Goal: Task Accomplishment & Management: Manage account settings

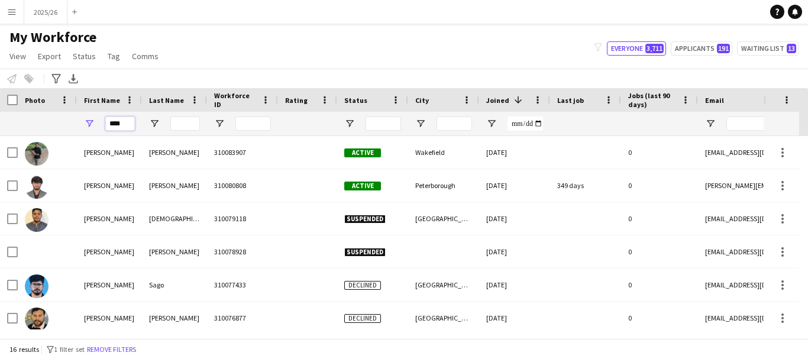
click at [124, 124] on input "****" at bounding box center [120, 124] width 30 height 14
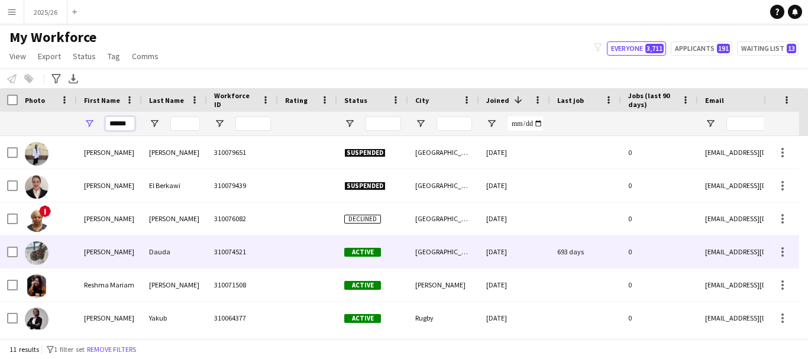
type input "******"
click at [169, 247] on div "Dauda" at bounding box center [174, 251] width 65 height 33
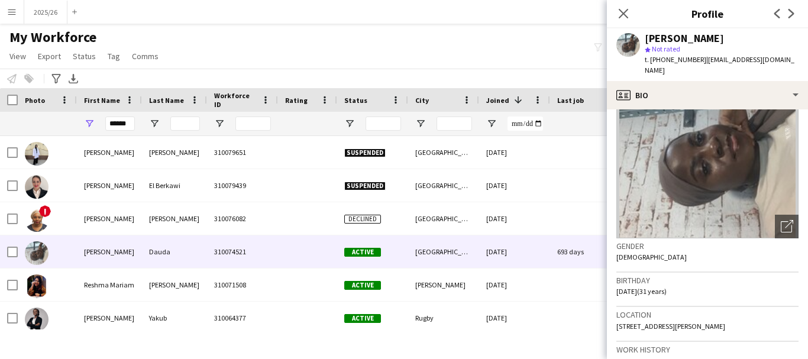
scroll to position [61, 0]
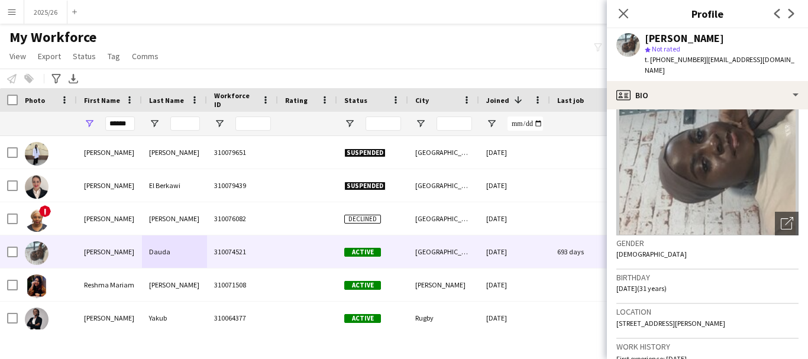
click at [736, 105] on img at bounding box center [708, 147] width 182 height 178
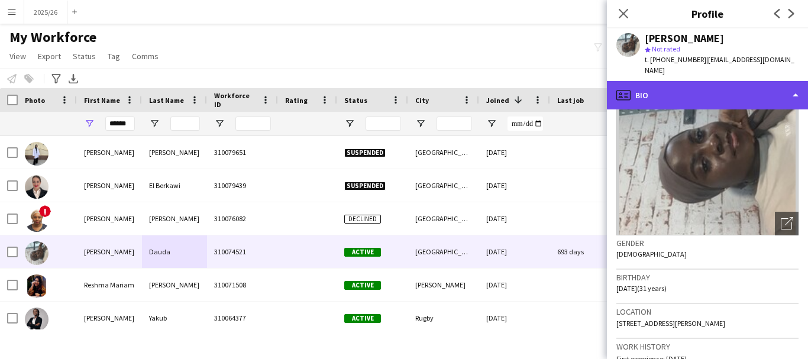
click at [718, 84] on div "profile Bio" at bounding box center [707, 95] width 201 height 28
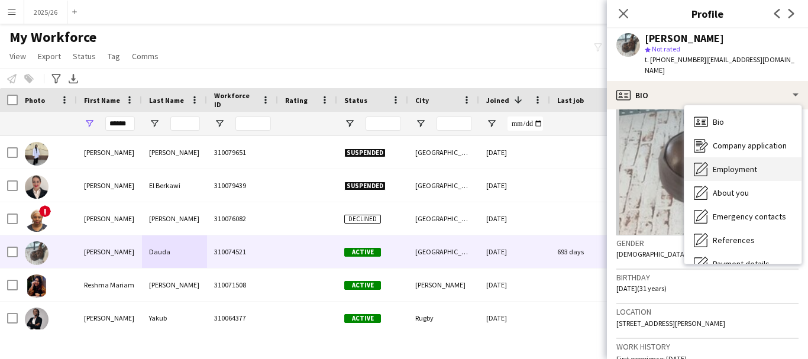
click at [741, 164] on span "Employment" at bounding box center [735, 169] width 44 height 11
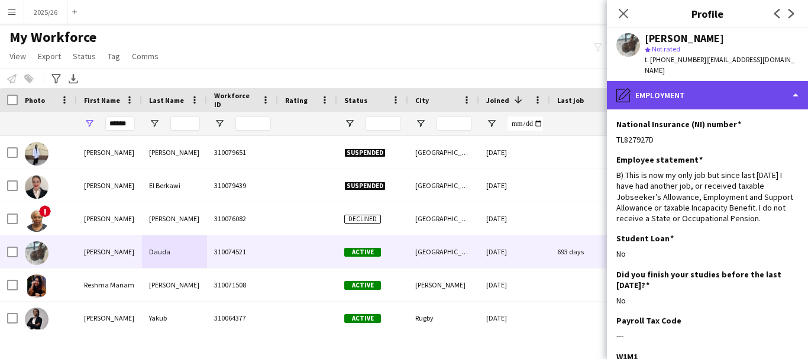
click at [743, 85] on div "pencil4 Employment" at bounding box center [707, 95] width 201 height 28
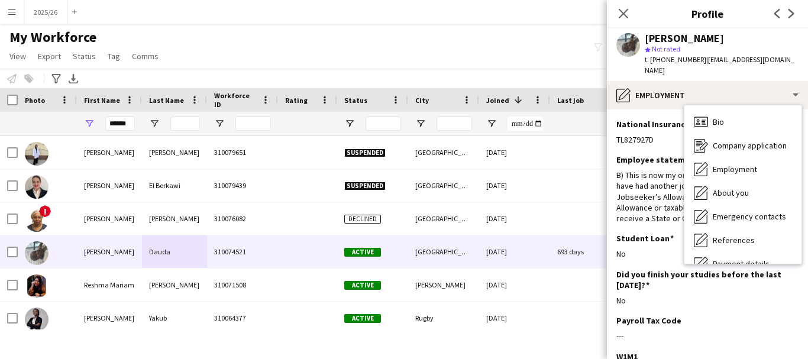
click at [664, 119] on h3 "National Insurance (NI) number" at bounding box center [679, 124] width 125 height 11
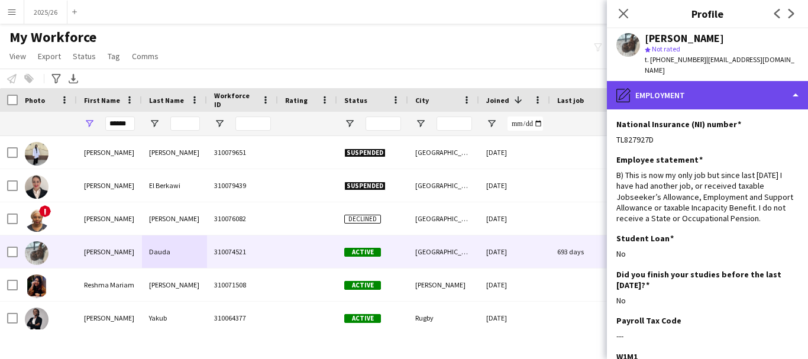
click at [672, 87] on div "pencil4 Employment" at bounding box center [707, 95] width 201 height 28
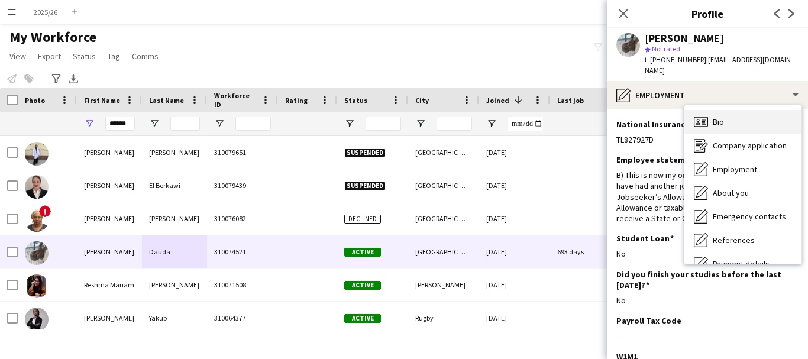
click at [764, 110] on div "Bio Bio" at bounding box center [743, 122] width 117 height 24
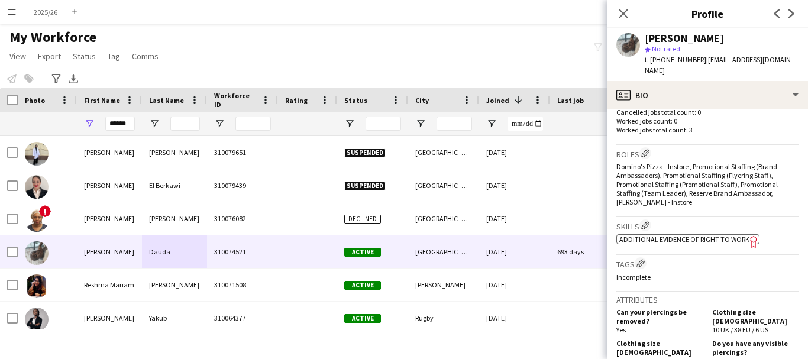
scroll to position [350, 0]
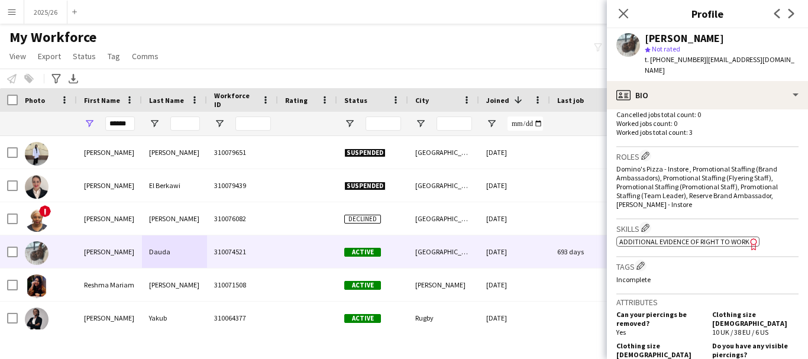
click at [693, 241] on span "Additional evidence of Right to Work" at bounding box center [685, 241] width 130 height 9
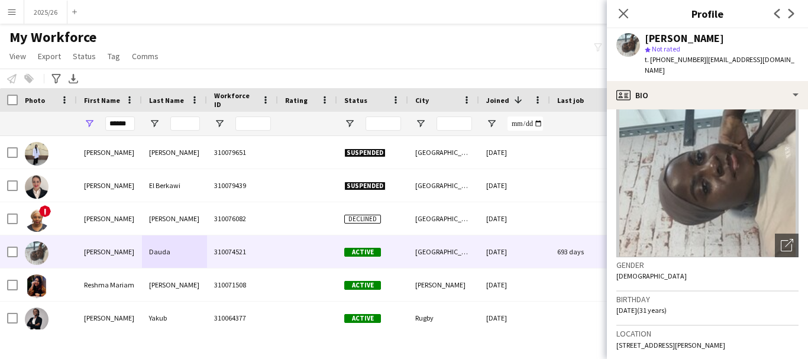
scroll to position [41, 0]
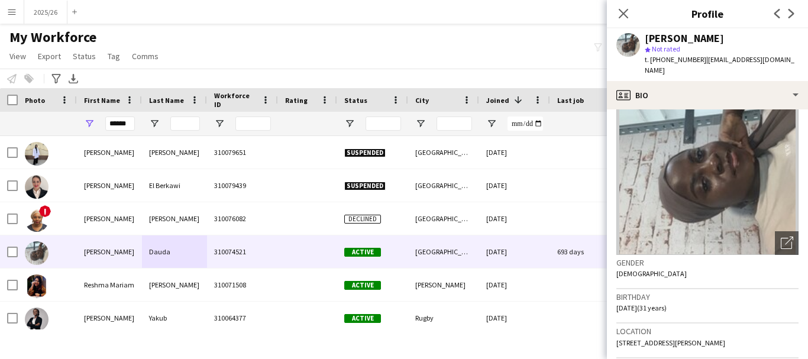
click at [621, 14] on icon "Close pop-in" at bounding box center [623, 13] width 9 height 9
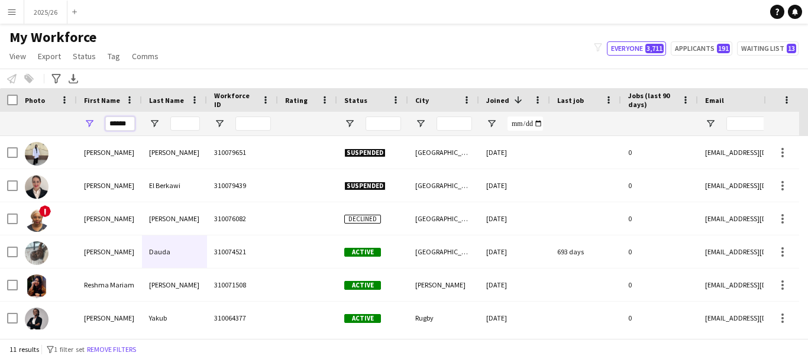
drag, startPoint x: 134, startPoint y: 123, endPoint x: 23, endPoint y: 134, distance: 111.7
click at [23, 134] on div "******" at bounding box center [641, 124] width 1283 height 24
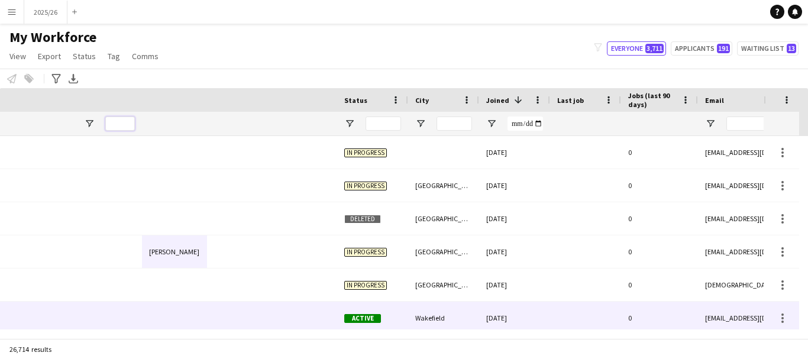
scroll to position [0, 511]
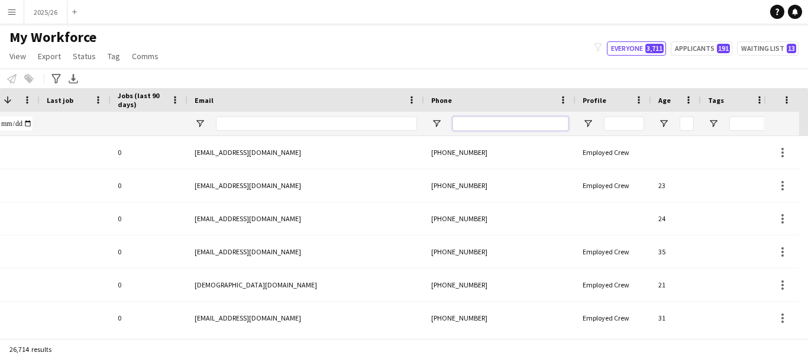
click at [469, 125] on input "Phone Filter Input" at bounding box center [511, 124] width 116 height 14
type input "******"
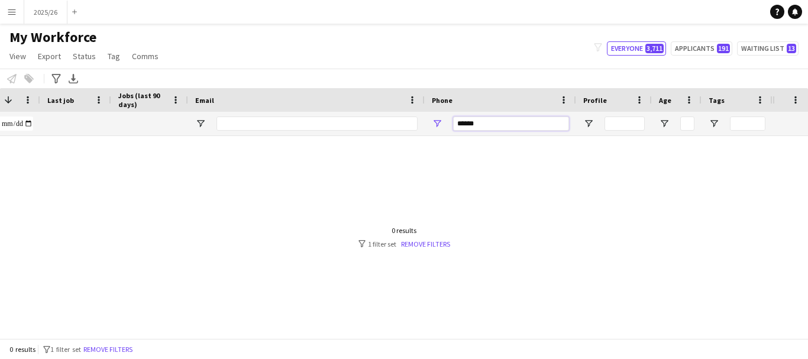
scroll to position [0, 510]
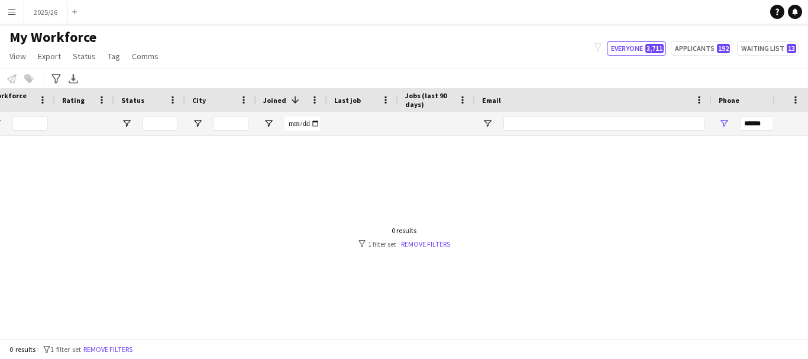
scroll to position [0, 510]
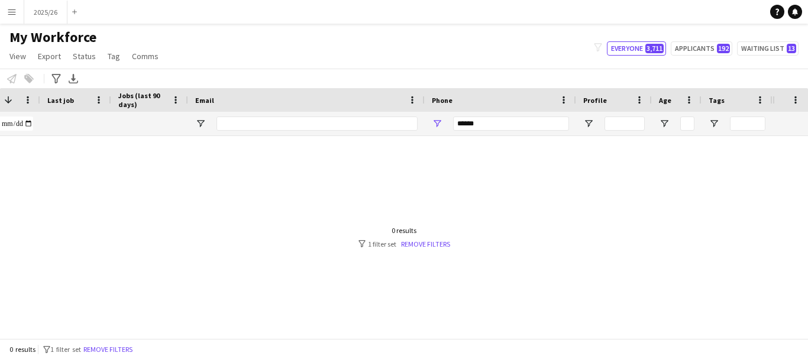
click at [531, 114] on div "******" at bounding box center [511, 124] width 116 height 24
click at [382, 127] on input "Email Filter Input" at bounding box center [317, 124] width 201 height 14
type input "*"
type input "****"
click at [489, 135] on div "******" at bounding box center [511, 124] width 116 height 24
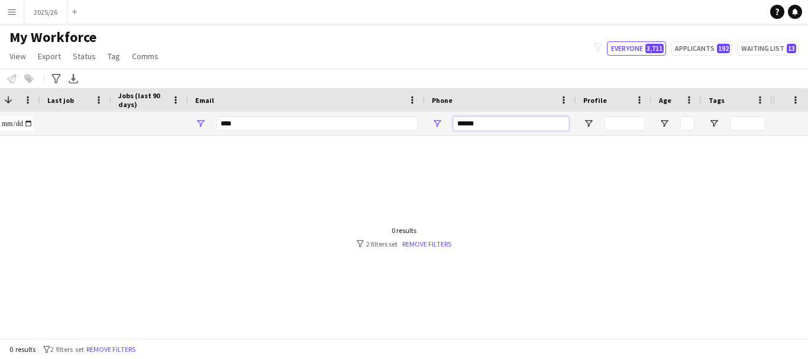
click at [483, 122] on input "******" at bounding box center [511, 124] width 116 height 14
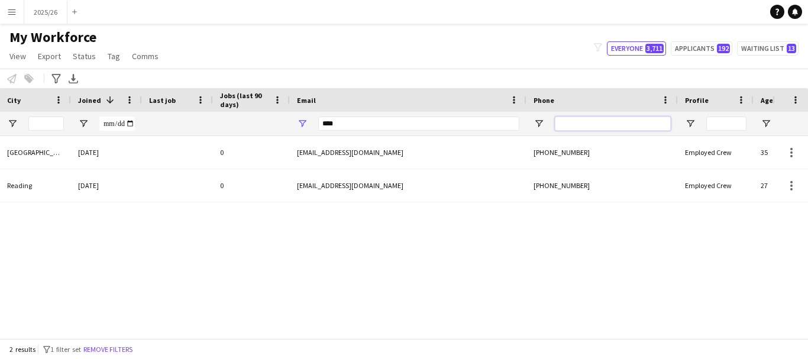
scroll to position [0, 0]
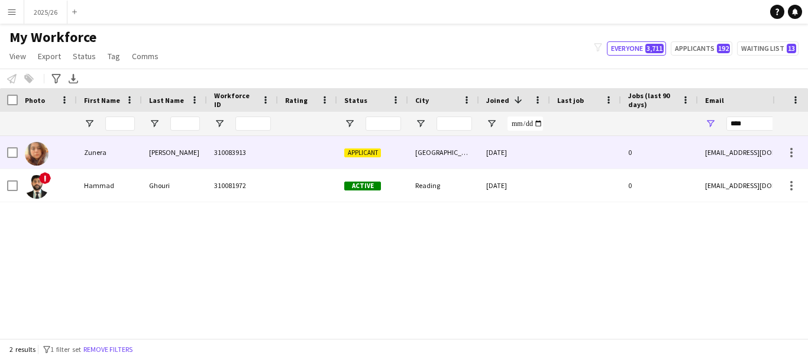
click at [169, 160] on div "[PERSON_NAME]" at bounding box center [174, 152] width 65 height 33
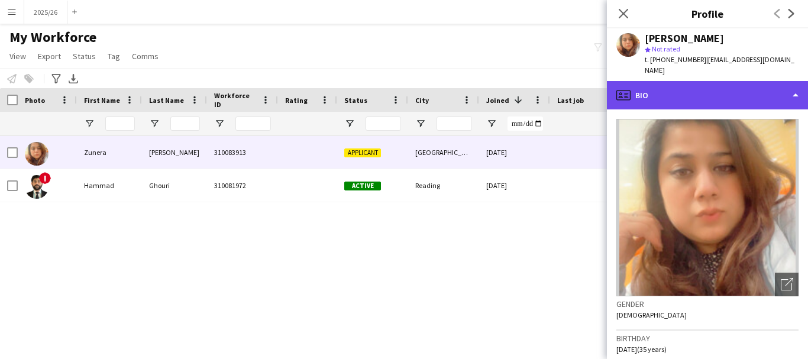
click at [750, 82] on div "profile Bio" at bounding box center [707, 95] width 201 height 28
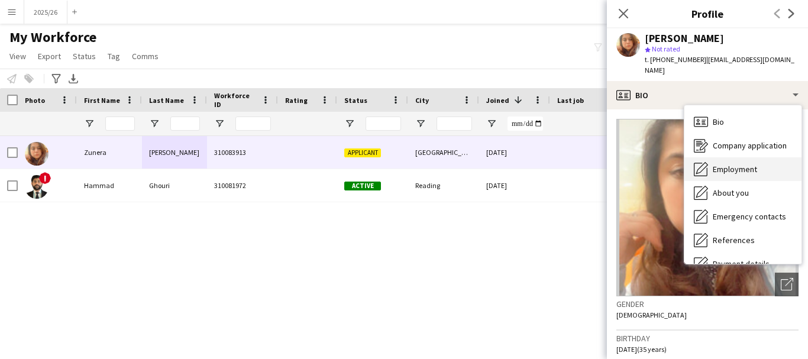
click at [734, 164] on span "Employment" at bounding box center [735, 169] width 44 height 11
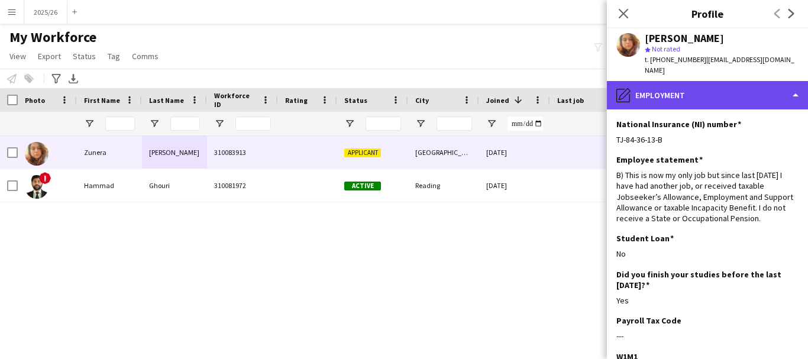
click at [705, 94] on div "pencil4 Employment" at bounding box center [707, 95] width 201 height 28
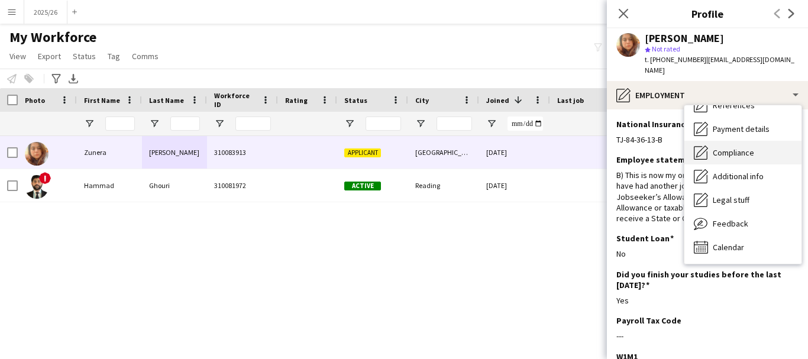
click at [728, 147] on span "Compliance" at bounding box center [733, 152] width 41 height 11
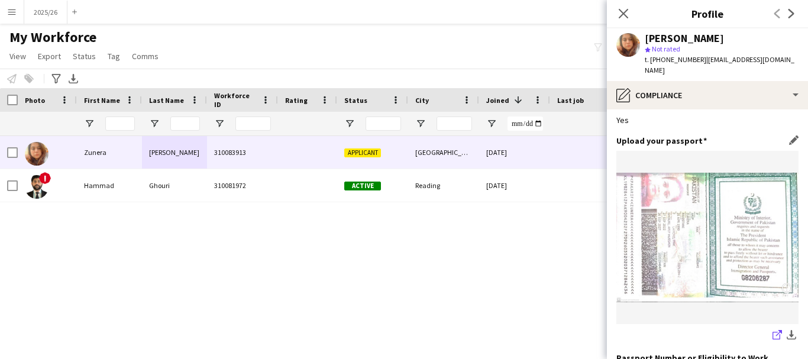
click at [773, 330] on icon "share-external-link-1" at bounding box center [777, 334] width 9 height 9
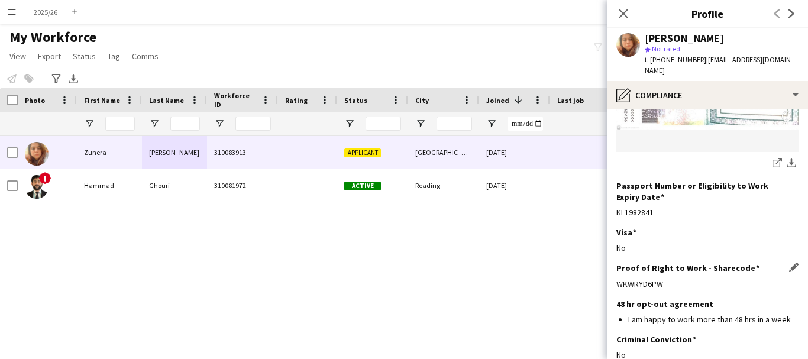
drag, startPoint x: 678, startPoint y: 258, endPoint x: 619, endPoint y: 266, distance: 59.2
click at [619, 279] on div "WKWRYD6PW" at bounding box center [708, 284] width 182 height 11
copy div "WKWRYD6PW"
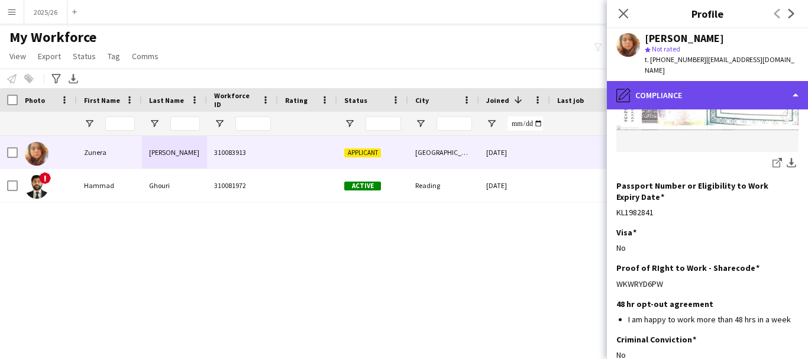
click at [691, 81] on div "pencil4 Compliance" at bounding box center [707, 95] width 201 height 28
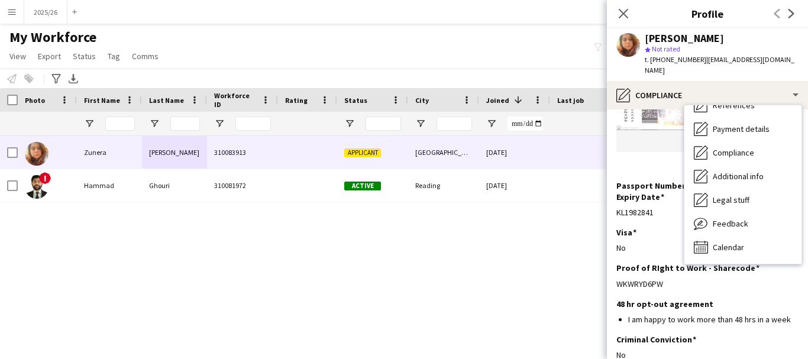
drag, startPoint x: 792, startPoint y: 121, endPoint x: 801, endPoint y: 122, distance: 9.0
click at [801, 122] on div "Bio Bio Company application Company application Employment Employment About you…" at bounding box center [743, 184] width 117 height 159
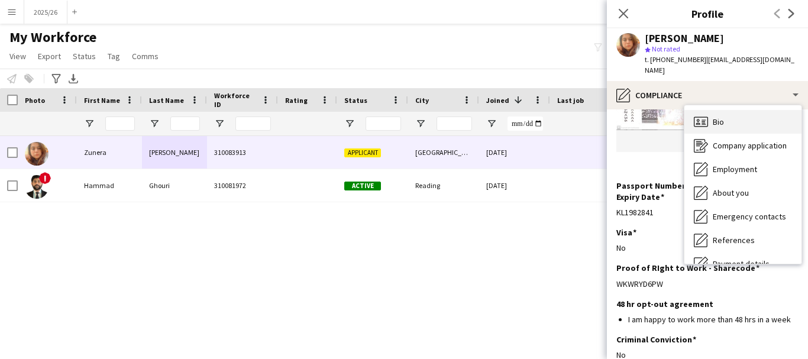
click at [756, 118] on div "Bio Bio" at bounding box center [743, 122] width 117 height 24
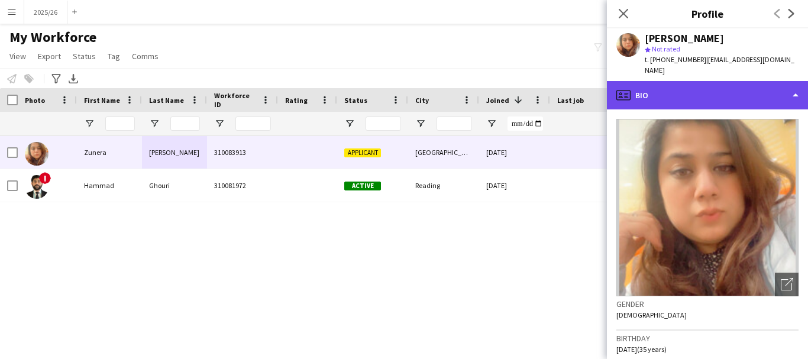
click at [748, 88] on div "profile Bio" at bounding box center [707, 95] width 201 height 28
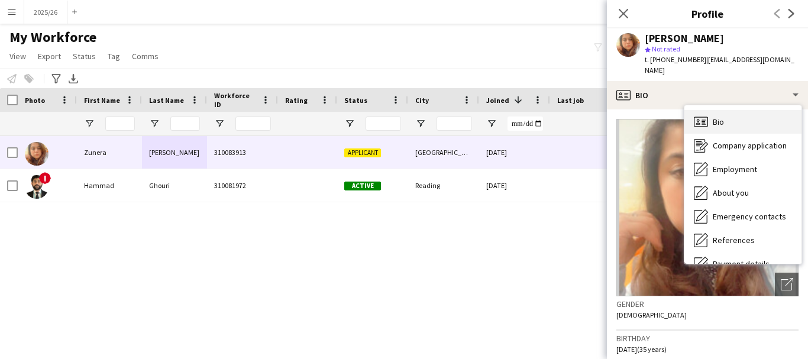
click at [751, 120] on div "Bio Bio" at bounding box center [743, 122] width 117 height 24
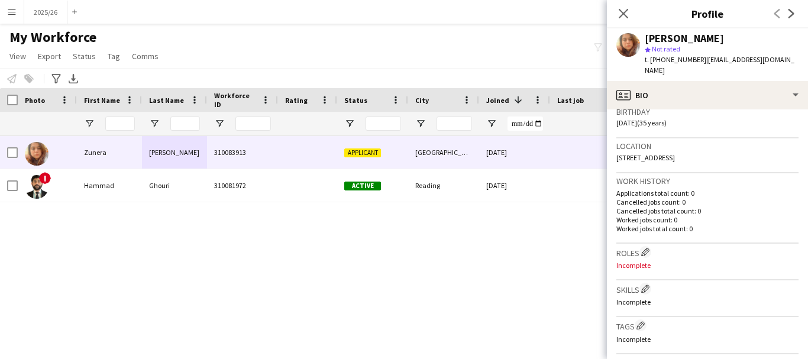
scroll to position [231, 0]
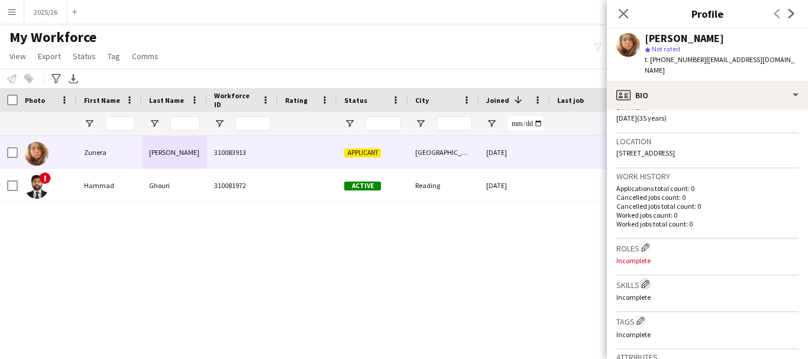
click at [644, 278] on button "Edit crew company skills" at bounding box center [646, 284] width 12 height 12
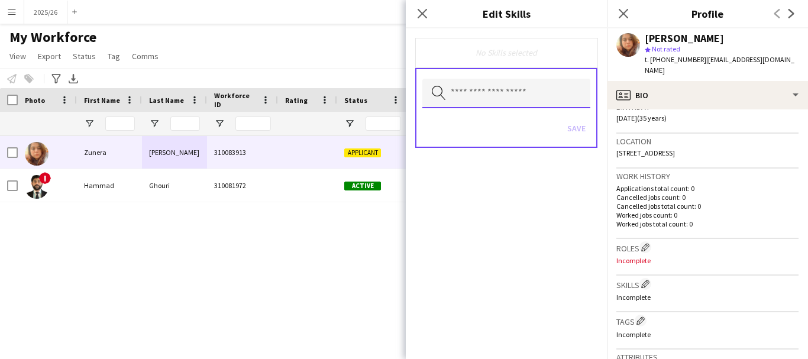
click at [526, 96] on input "text" at bounding box center [506, 94] width 168 height 30
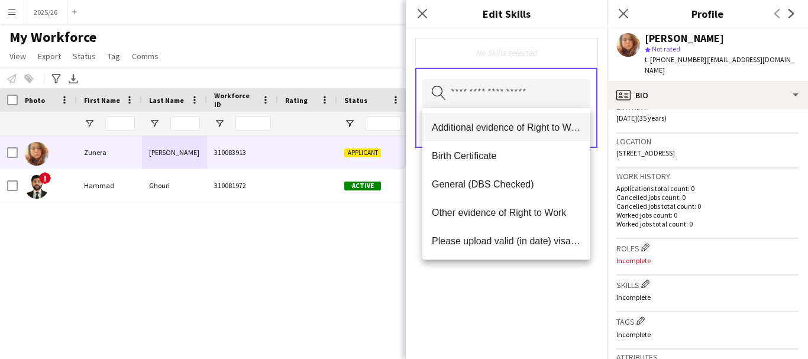
click at [480, 131] on span "Additional evidence of Right to Work" at bounding box center [506, 127] width 149 height 11
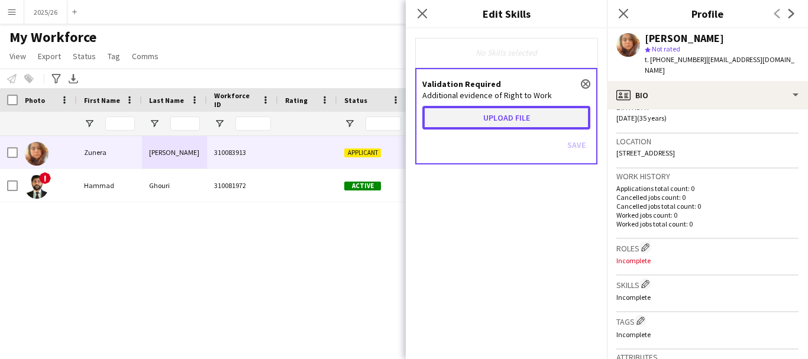
click at [475, 117] on button "Upload file" at bounding box center [506, 118] width 168 height 24
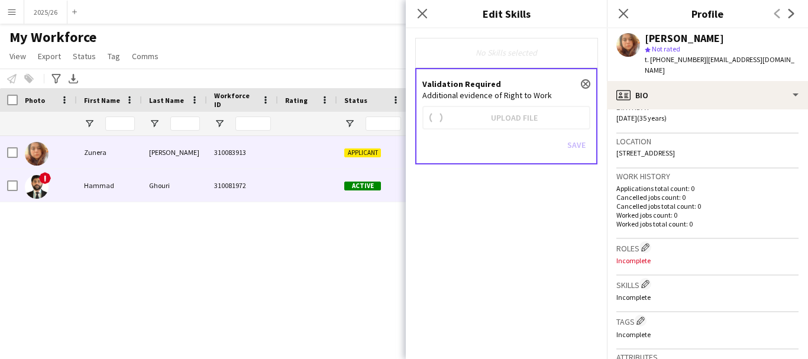
drag, startPoint x: 475, startPoint y: 117, endPoint x: 536, endPoint y: 160, distance: 74.7
click at [303, 190] on div at bounding box center [307, 185] width 59 height 33
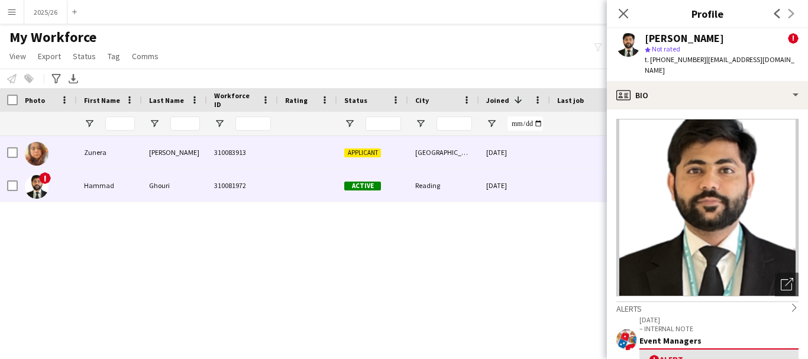
click at [456, 159] on div "[GEOGRAPHIC_DATA]" at bounding box center [443, 152] width 71 height 33
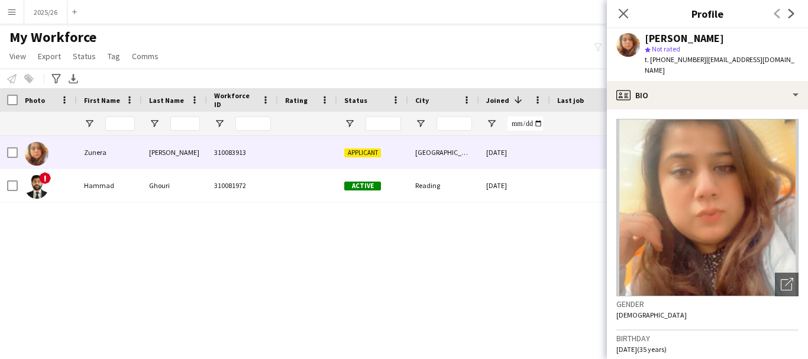
scroll to position [228, 0]
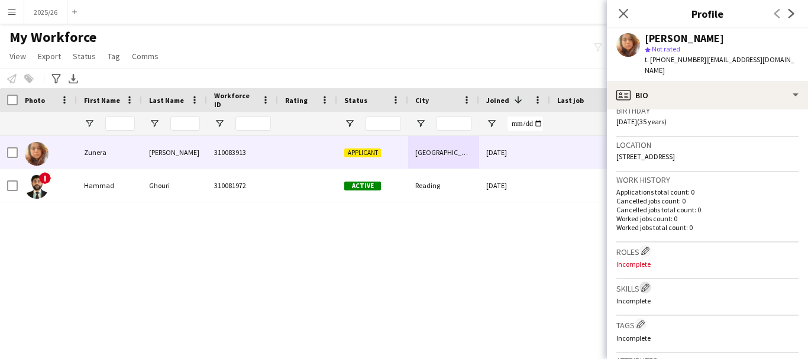
click at [647, 283] on app-icon "Edit crew company skills" at bounding box center [645, 287] width 8 height 8
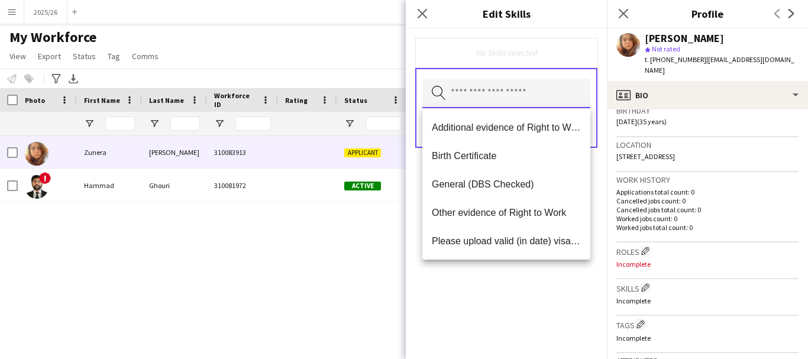
click at [514, 97] on input "text" at bounding box center [506, 94] width 168 height 30
click at [472, 134] on mat-option "Additional evidence of Right to Work" at bounding box center [506, 127] width 168 height 28
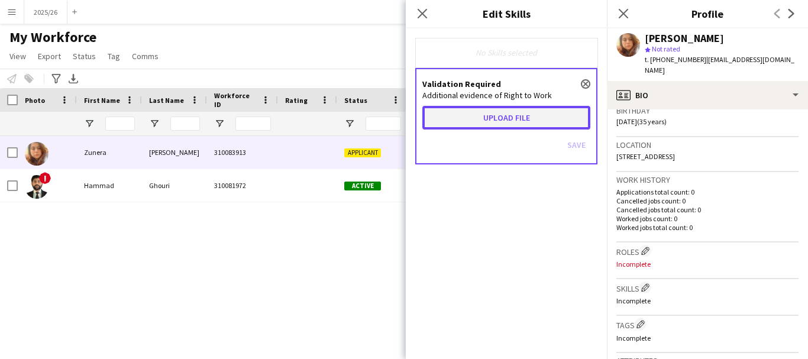
click at [481, 117] on button "Upload file" at bounding box center [506, 118] width 168 height 24
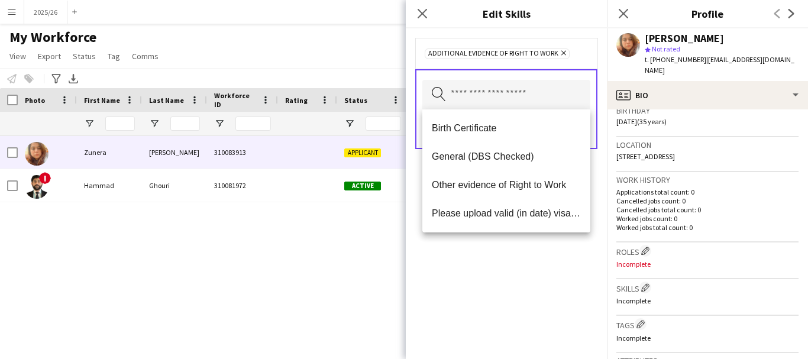
click at [529, 314] on div "Additional evidence of Right to Work Remove Search by skill name Save" at bounding box center [506, 193] width 201 height 331
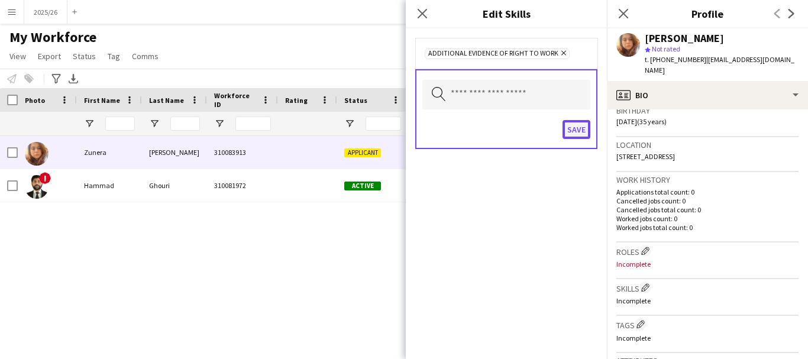
click at [572, 135] on button "Save" at bounding box center [577, 129] width 28 height 19
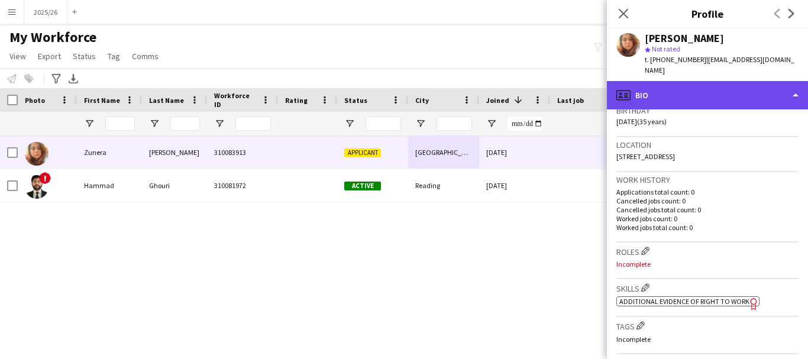
click at [699, 88] on div "profile Bio" at bounding box center [707, 95] width 201 height 28
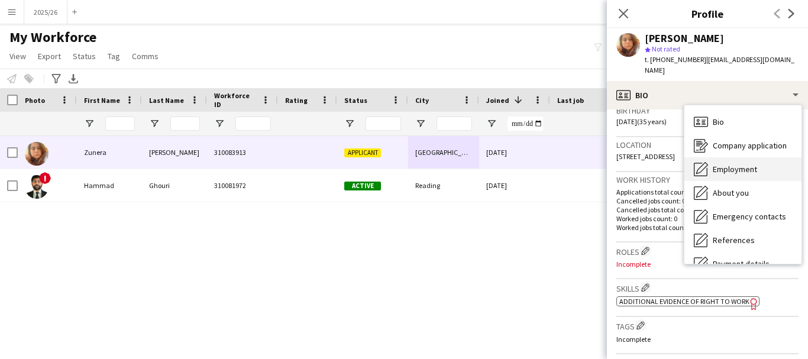
click at [734, 164] on div "Employment Employment" at bounding box center [743, 169] width 117 height 24
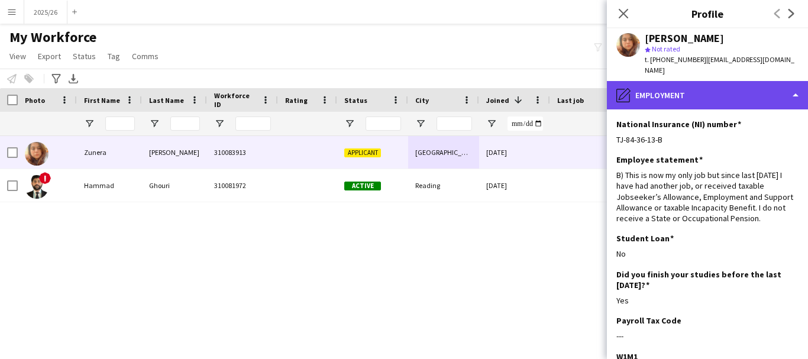
click at [691, 91] on div "pencil4 Employment" at bounding box center [707, 95] width 201 height 28
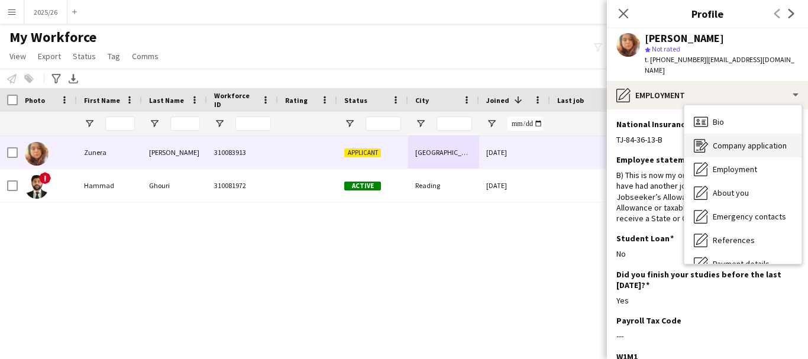
click at [731, 140] on span "Company application" at bounding box center [750, 145] width 74 height 11
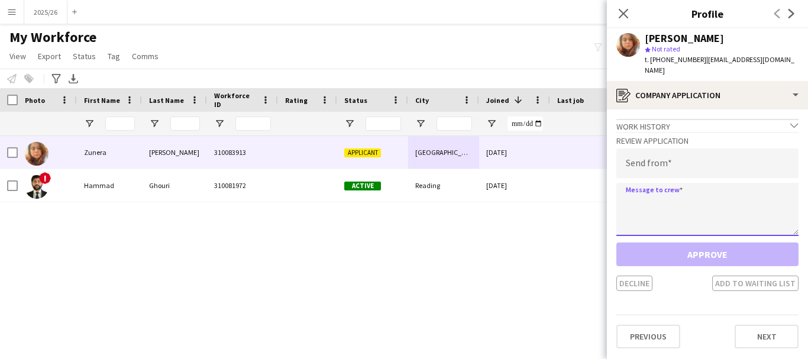
click at [724, 183] on textarea at bounding box center [708, 209] width 182 height 53
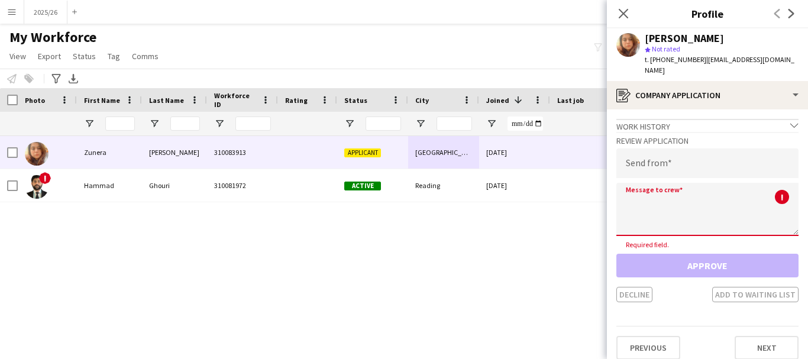
paste textarea "**********"
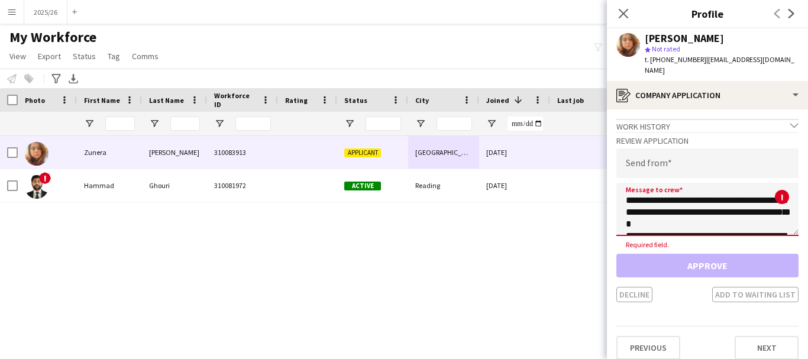
scroll to position [220, 0]
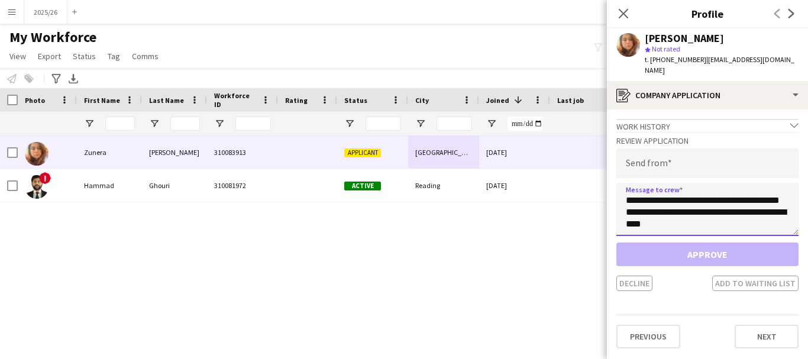
type textarea "**********"
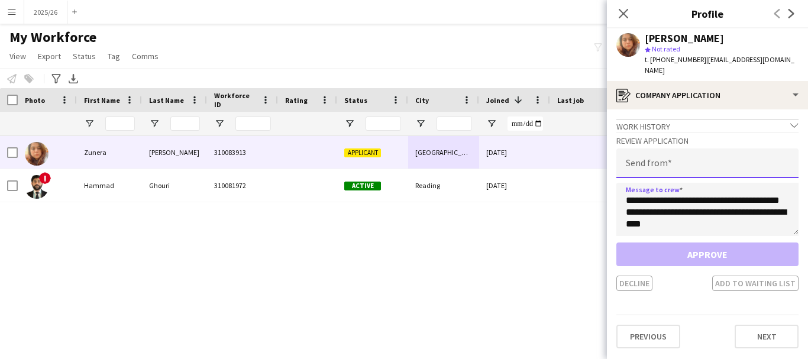
click at [687, 149] on input "email" at bounding box center [708, 164] width 182 height 30
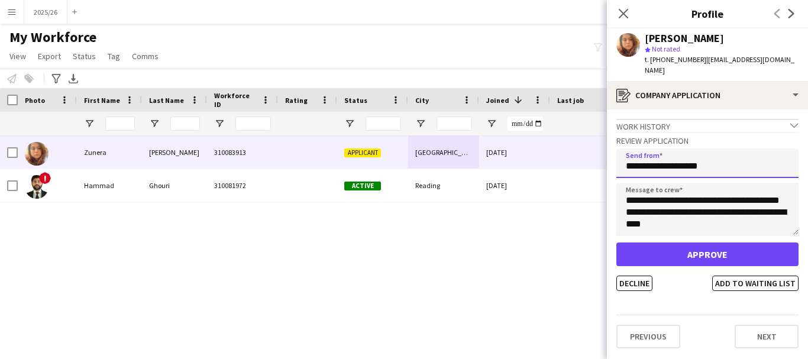
type input "**********"
click at [617, 243] on button "Approve" at bounding box center [708, 255] width 182 height 24
